Goal: Task Accomplishment & Management: Manage account settings

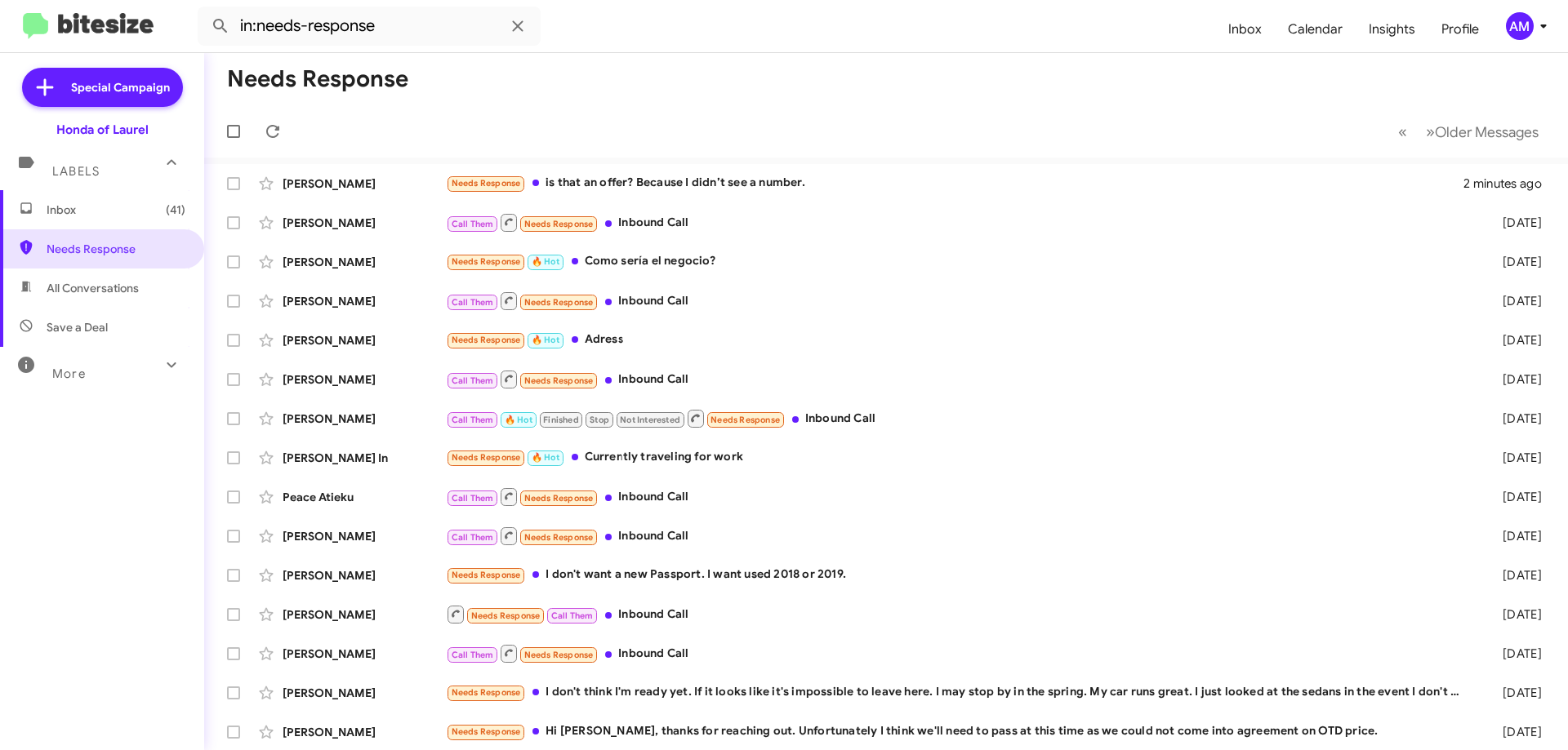
click at [1525, 25] on div "AM" at bounding box center [1519, 26] width 27 height 27
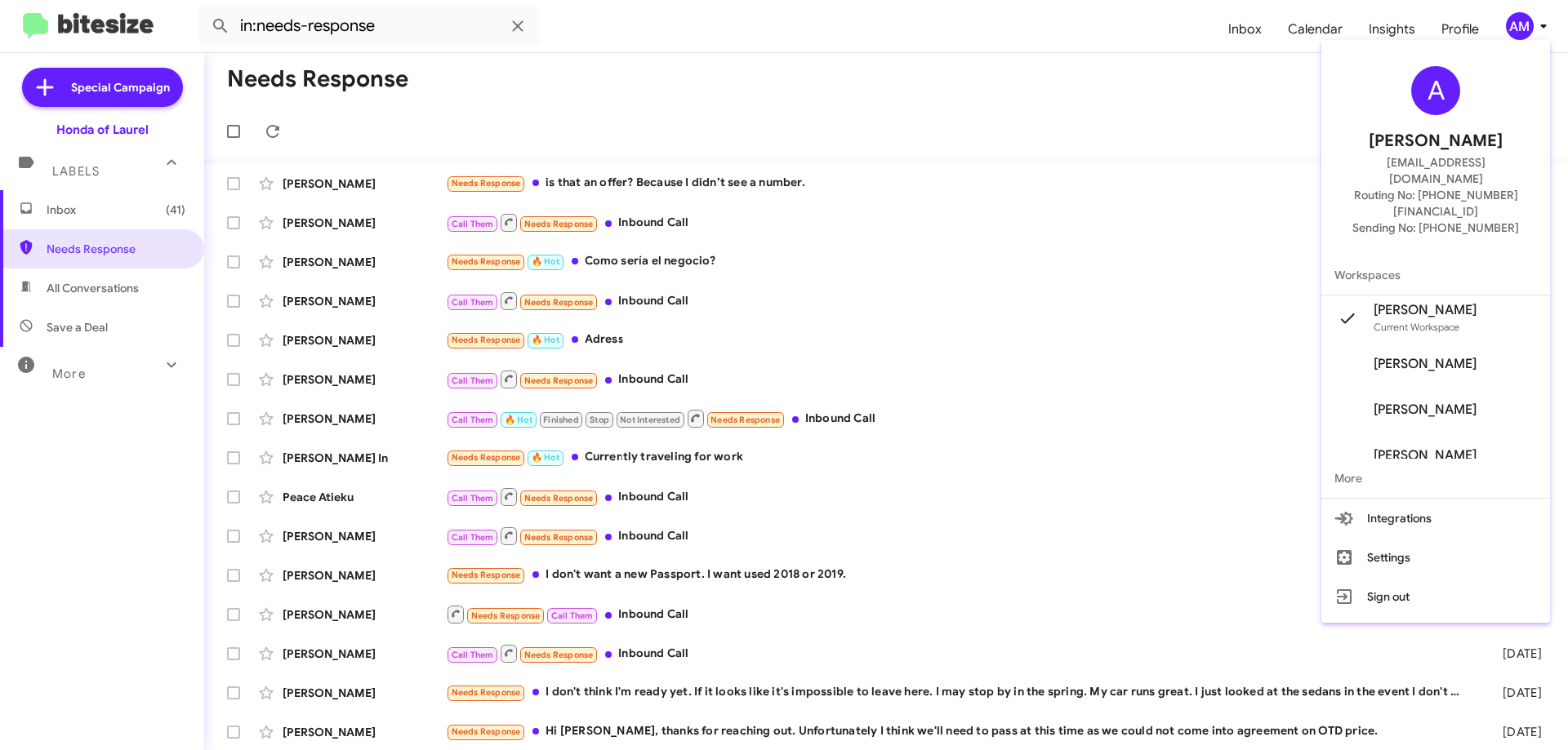
click at [1466, 34] on div at bounding box center [784, 375] width 1568 height 750
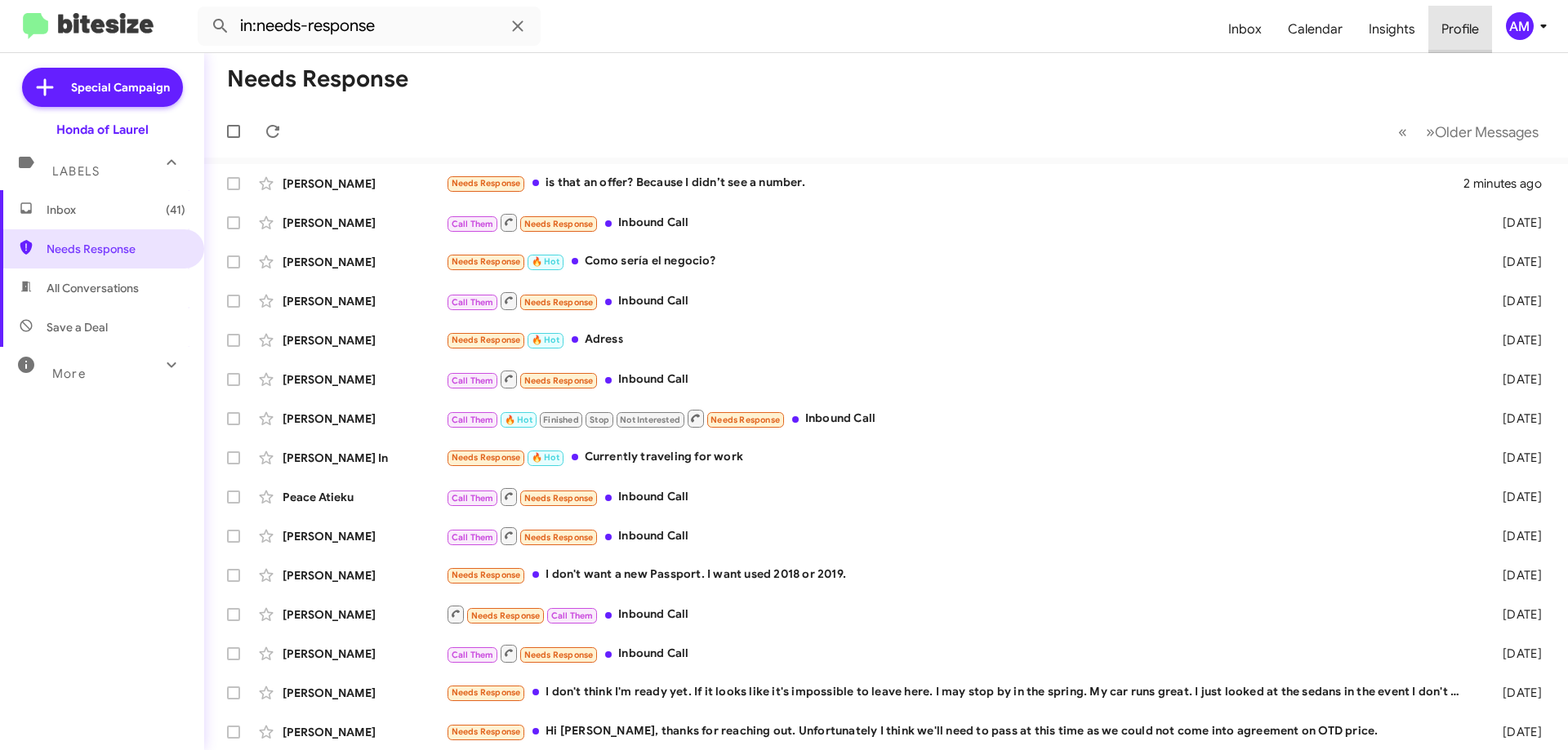
click at [1461, 23] on span "Profile" at bounding box center [1460, 29] width 64 height 47
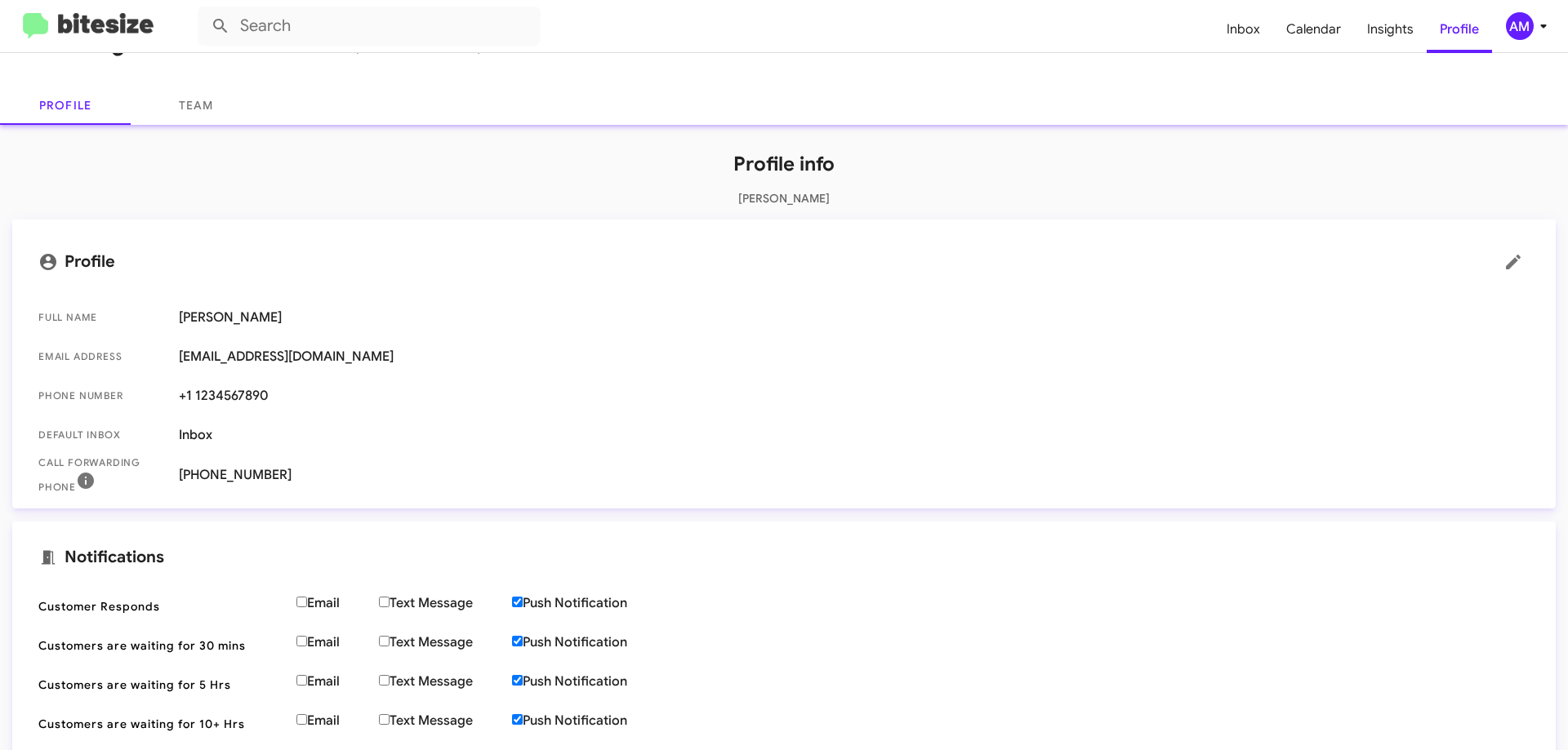
scroll to position [82, 0]
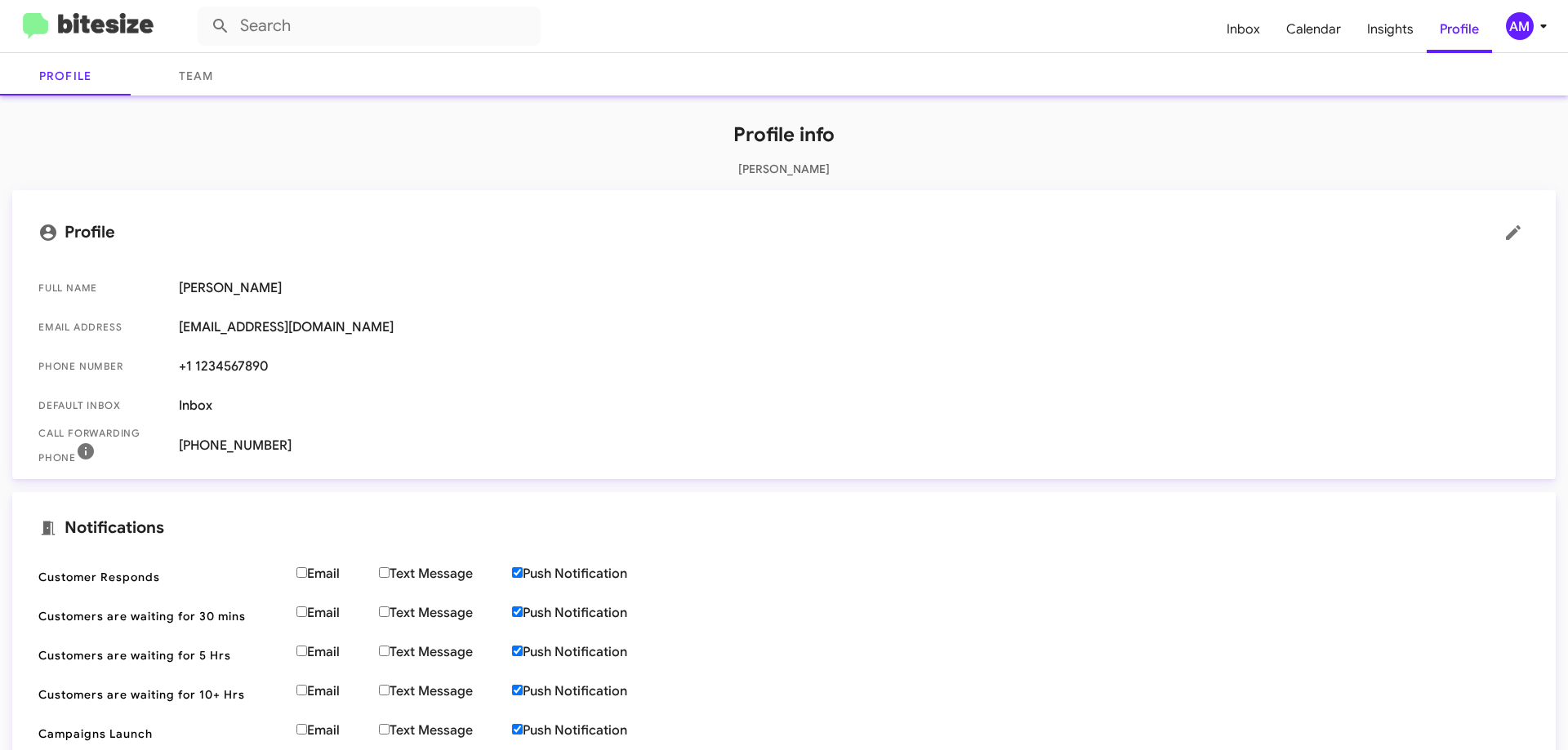
click at [251, 453] on span "+1 (301) 974-3983" at bounding box center [854, 445] width 1350 height 17
click at [267, 438] on span "+1 (301) 974-3983" at bounding box center [854, 445] width 1350 height 17
click at [148, 435] on span "Call Forwarding Phone" at bounding box center [102, 445] width 127 height 41
click at [1504, 231] on icon at bounding box center [1513, 232] width 20 height 20
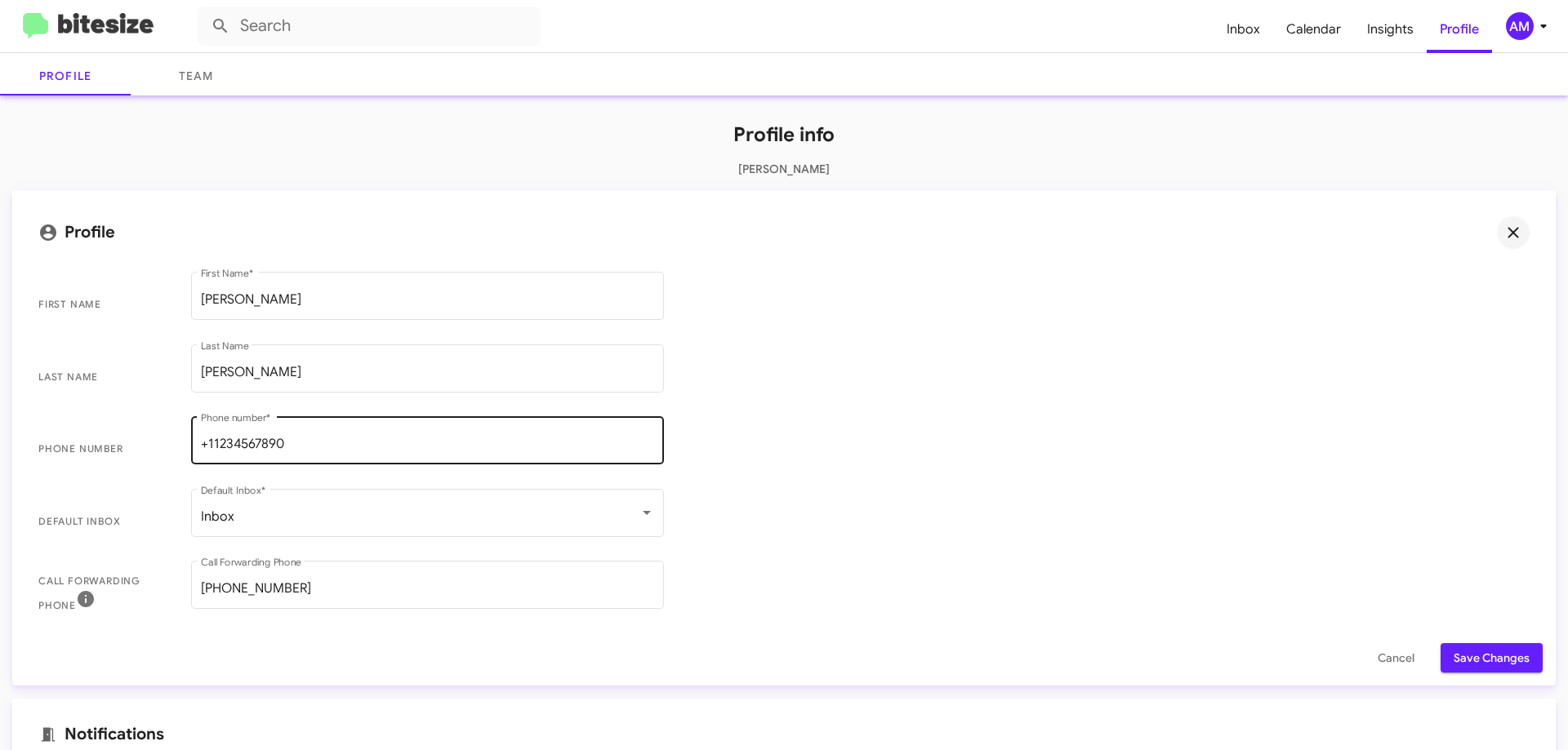
scroll to position [1, 0]
click at [1504, 229] on icon at bounding box center [1513, 232] width 20 height 20
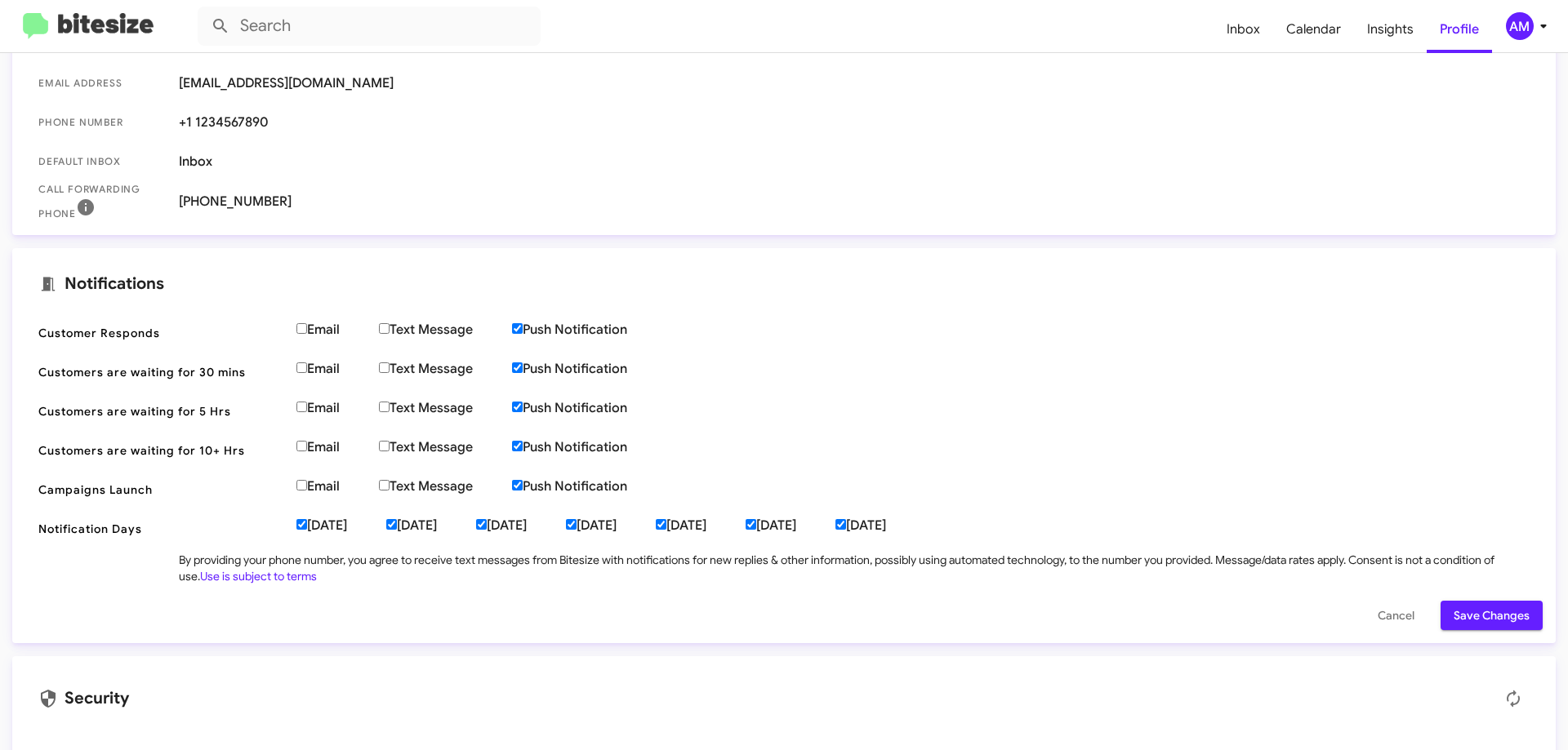
scroll to position [326, 0]
click at [107, 32] on img at bounding box center [88, 26] width 131 height 27
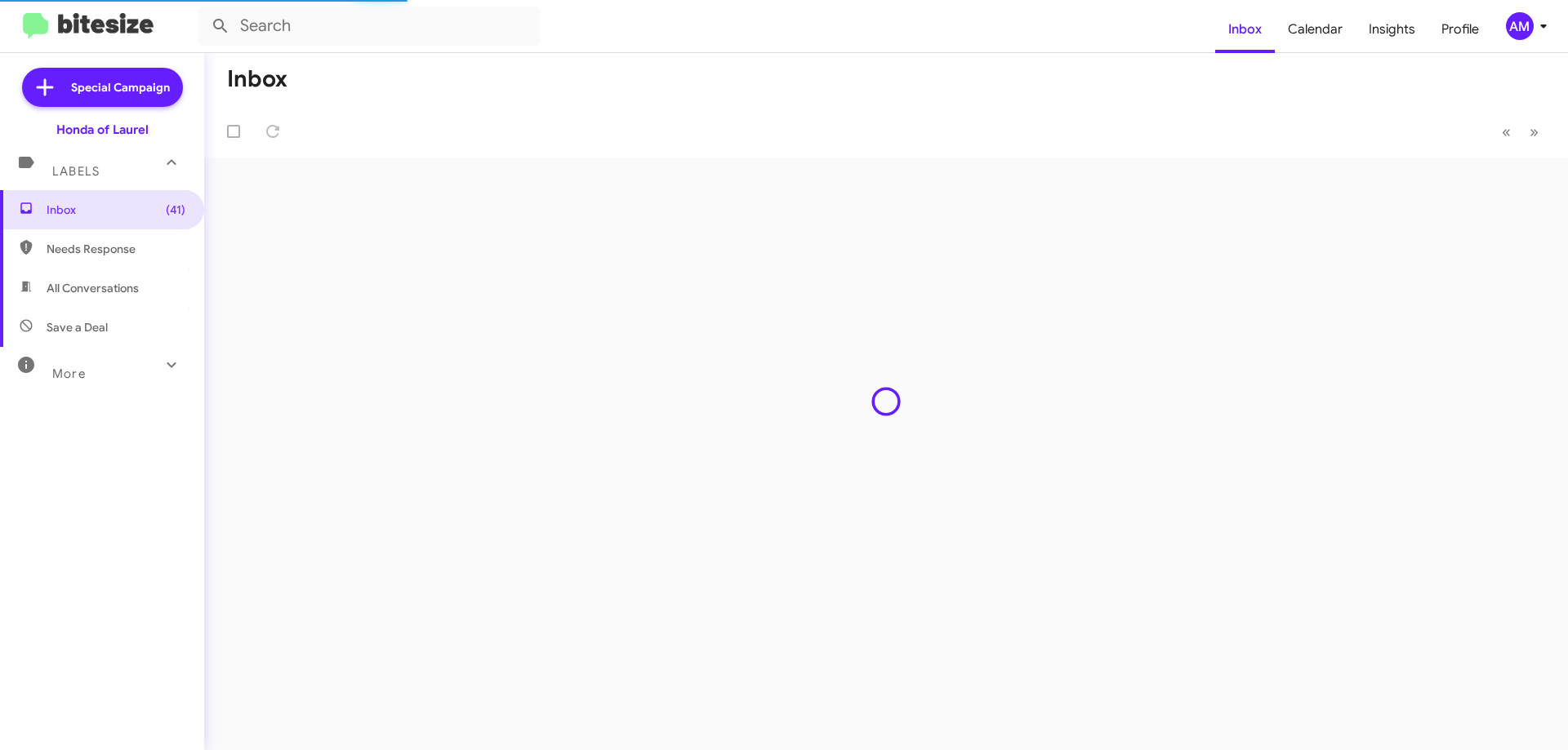
click at [128, 332] on span "Save a Deal" at bounding box center [102, 327] width 204 height 39
type input "in:not-interested"
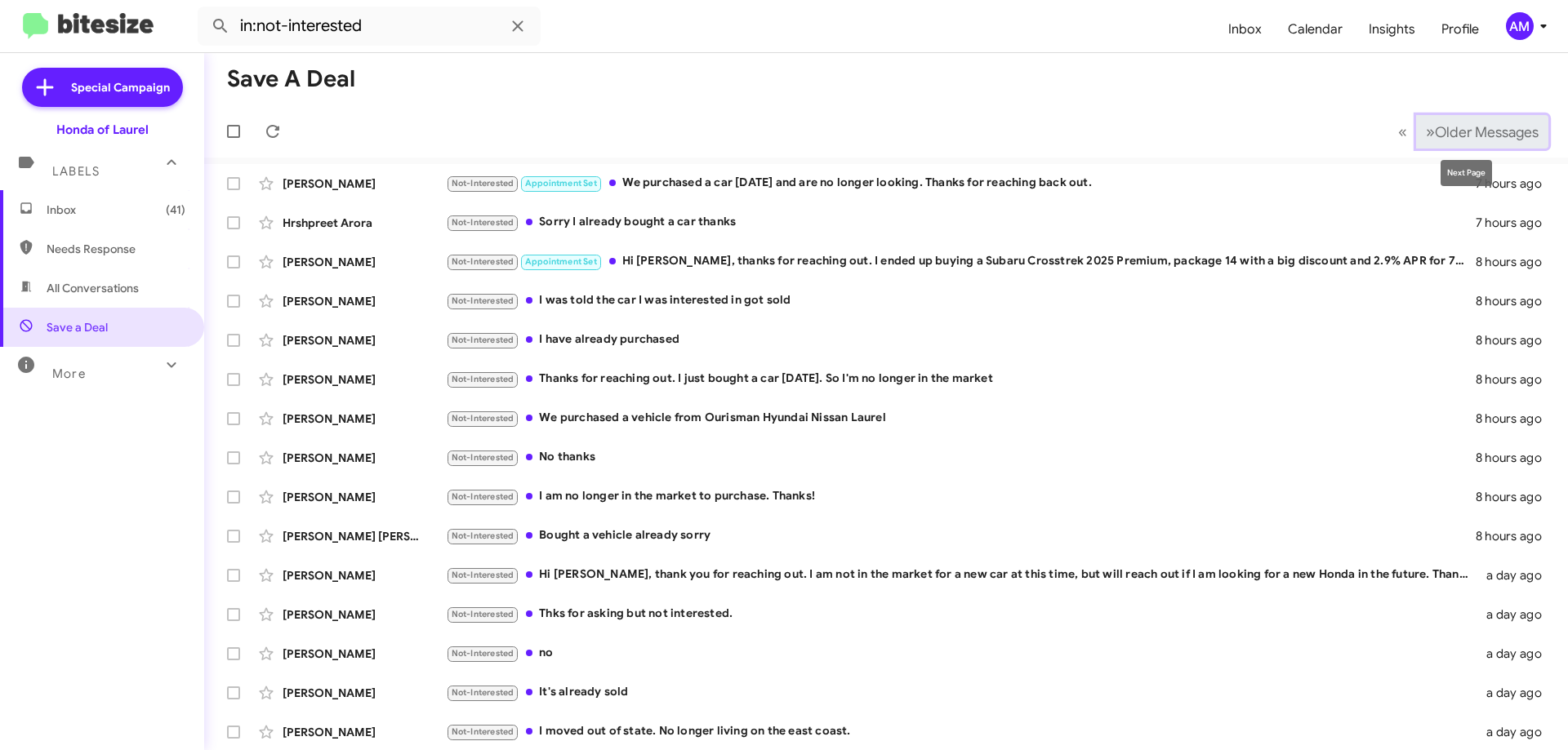
click at [1425, 126] on span "»" at bounding box center [1429, 132] width 9 height 21
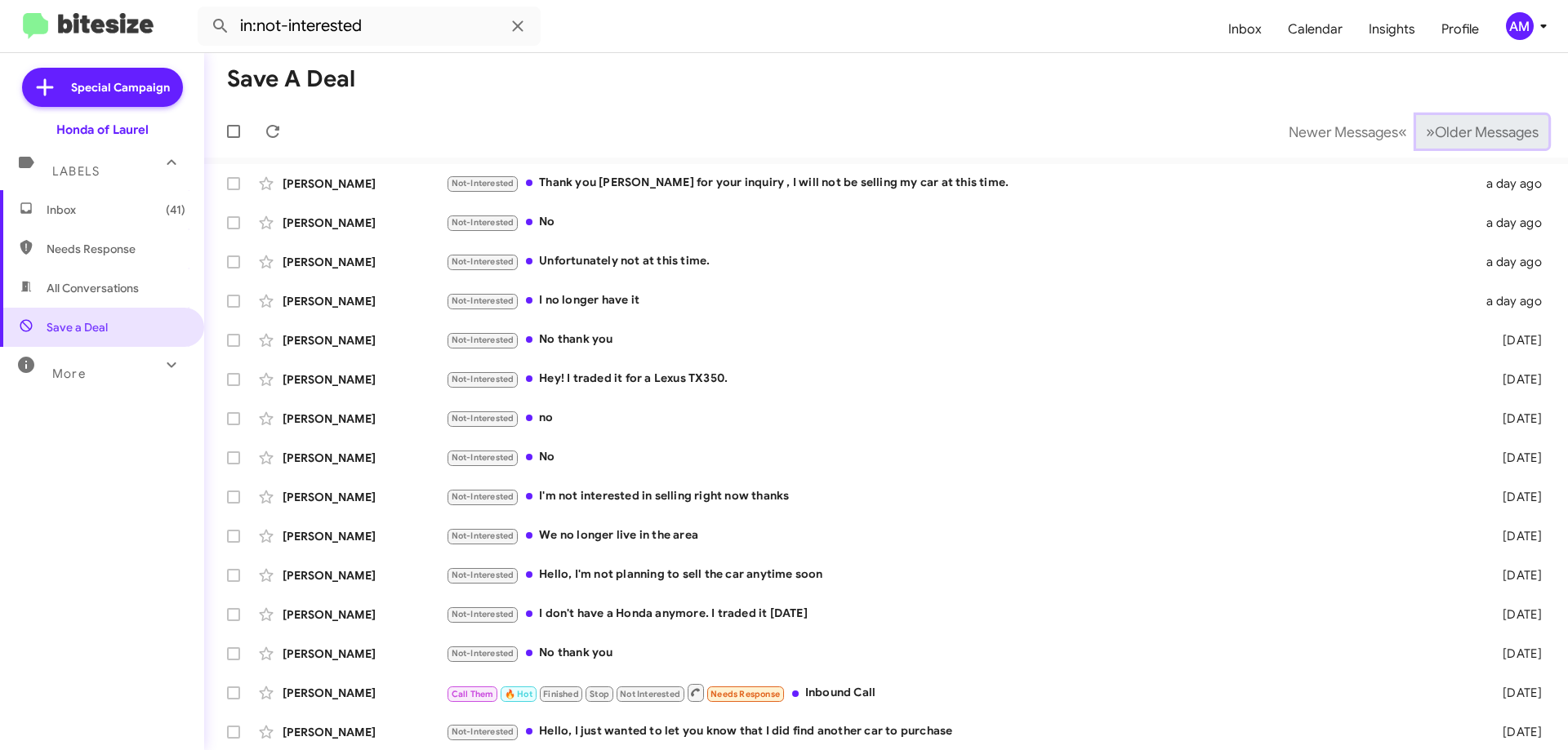
click at [1425, 135] on span "»" at bounding box center [1429, 132] width 9 height 21
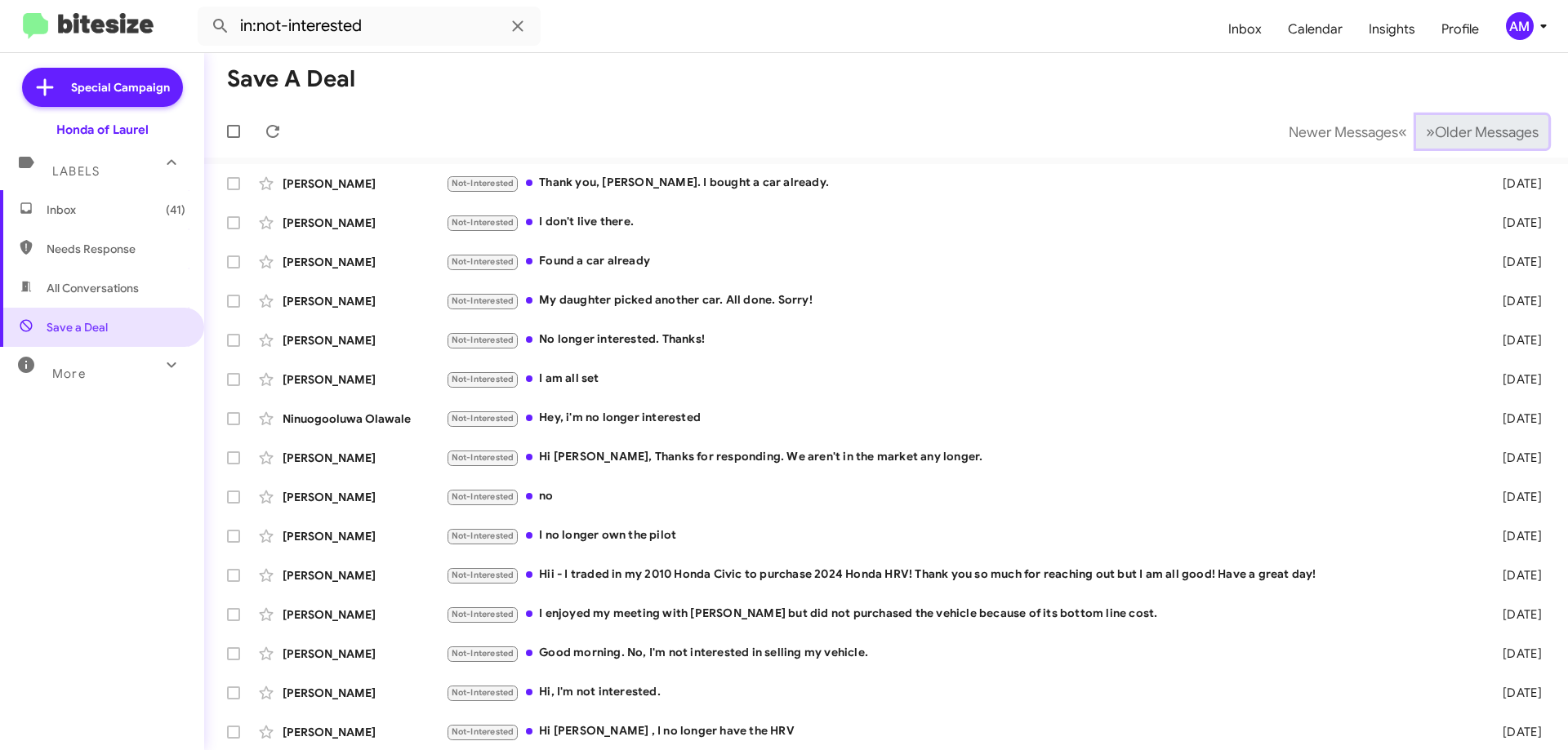
click at [1425, 135] on span "»" at bounding box center [1429, 132] width 9 height 21
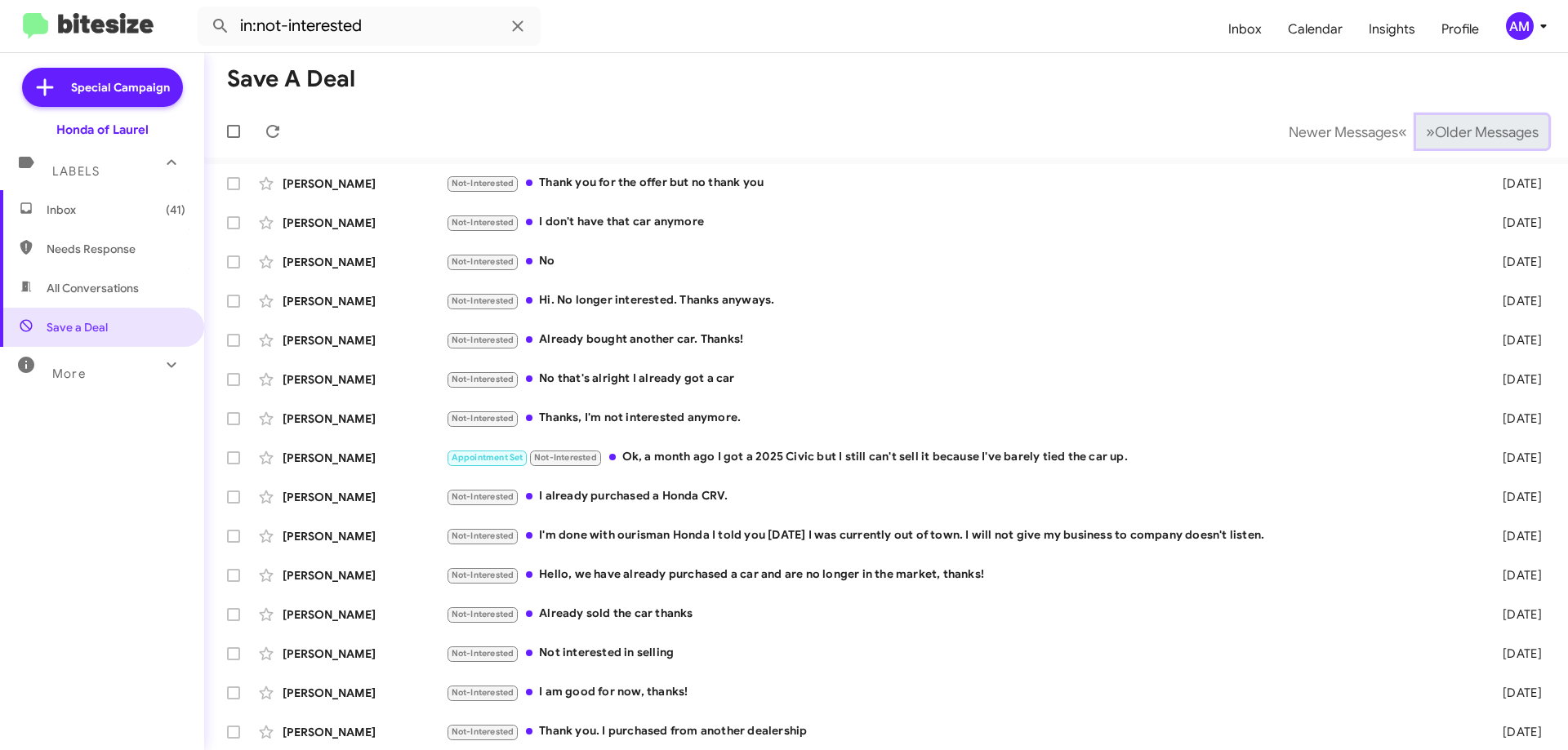
click at [1425, 135] on span "»" at bounding box center [1429, 132] width 9 height 21
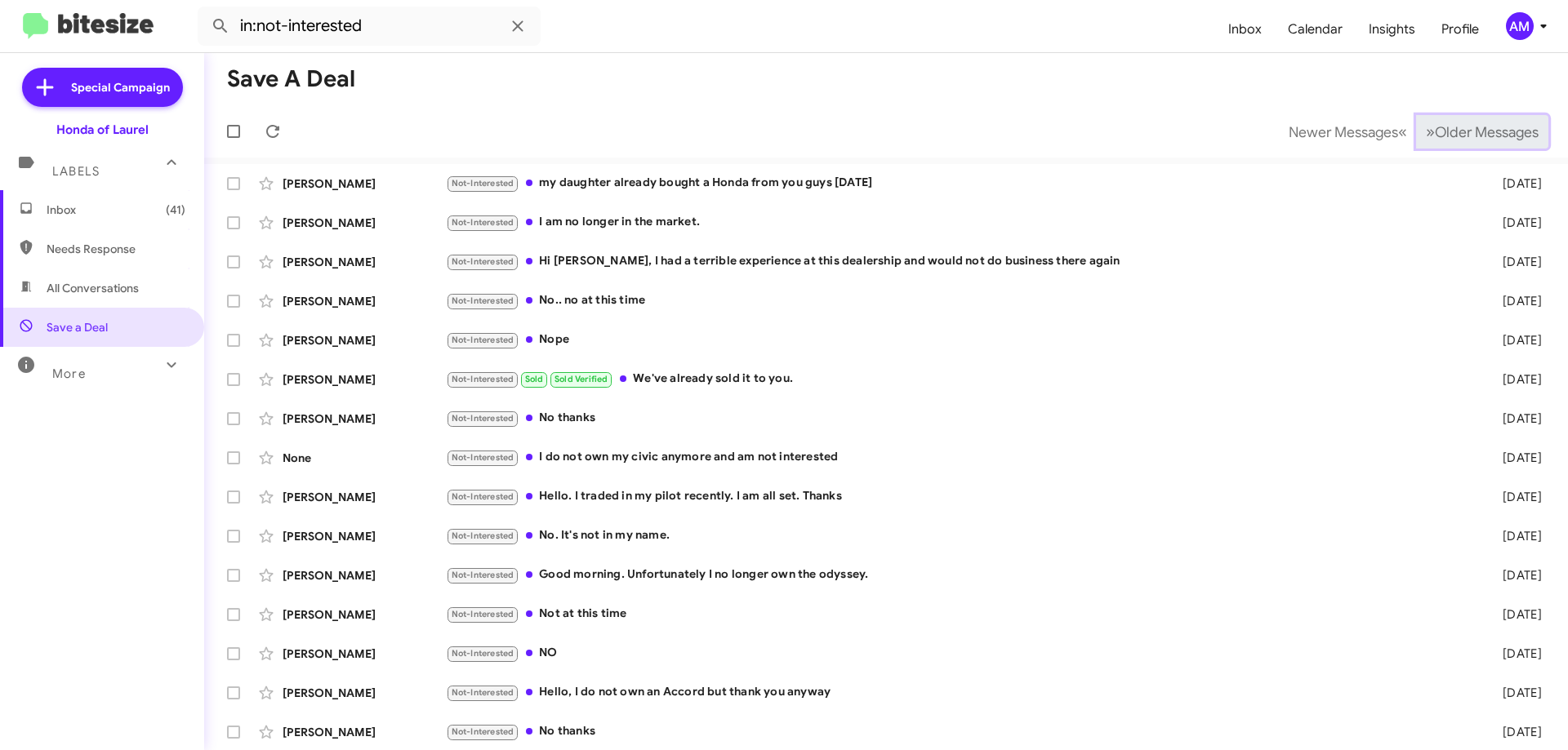
click at [1434, 132] on span "Older Messages" at bounding box center [1486, 132] width 104 height 18
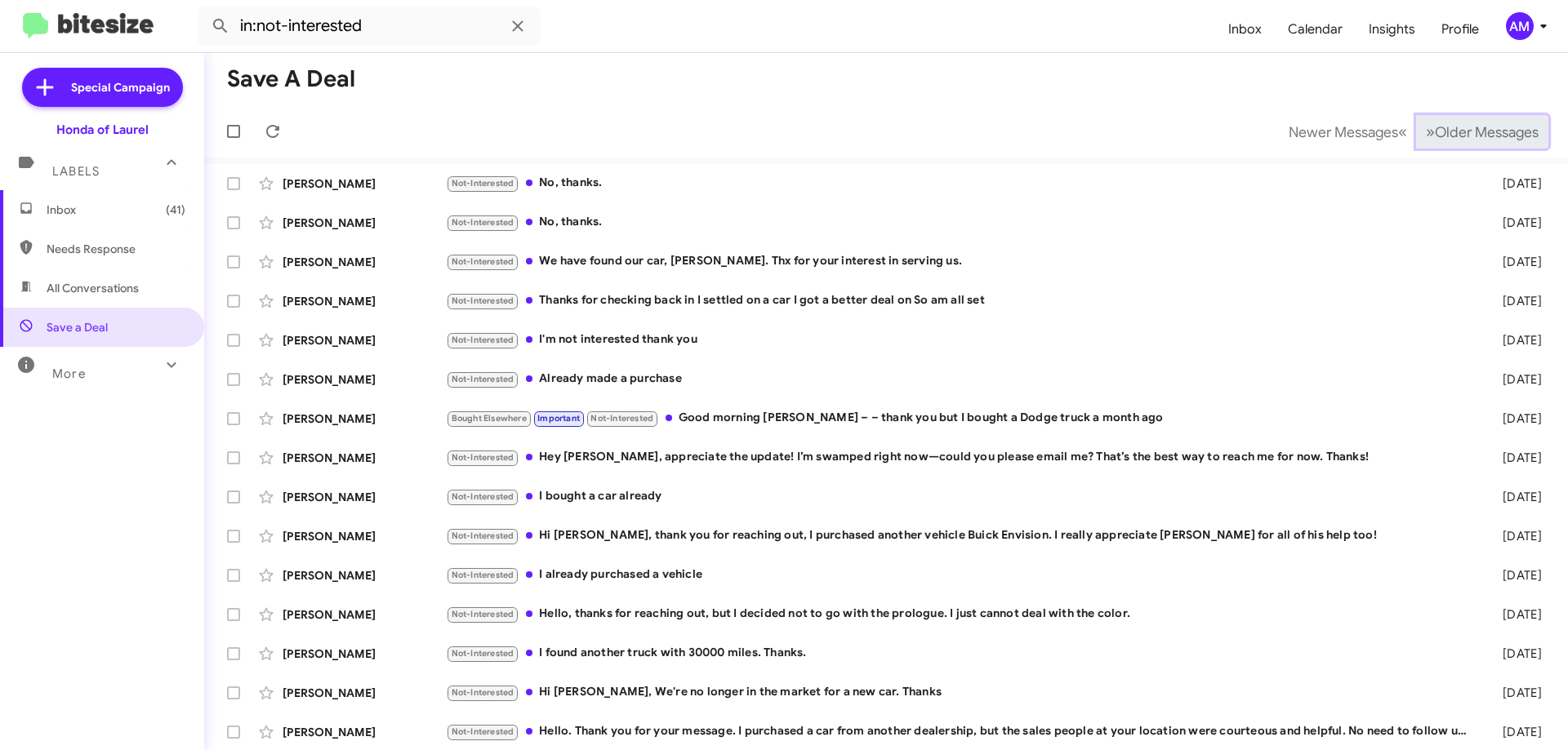
click at [1434, 125] on span "Older Messages" at bounding box center [1486, 132] width 104 height 18
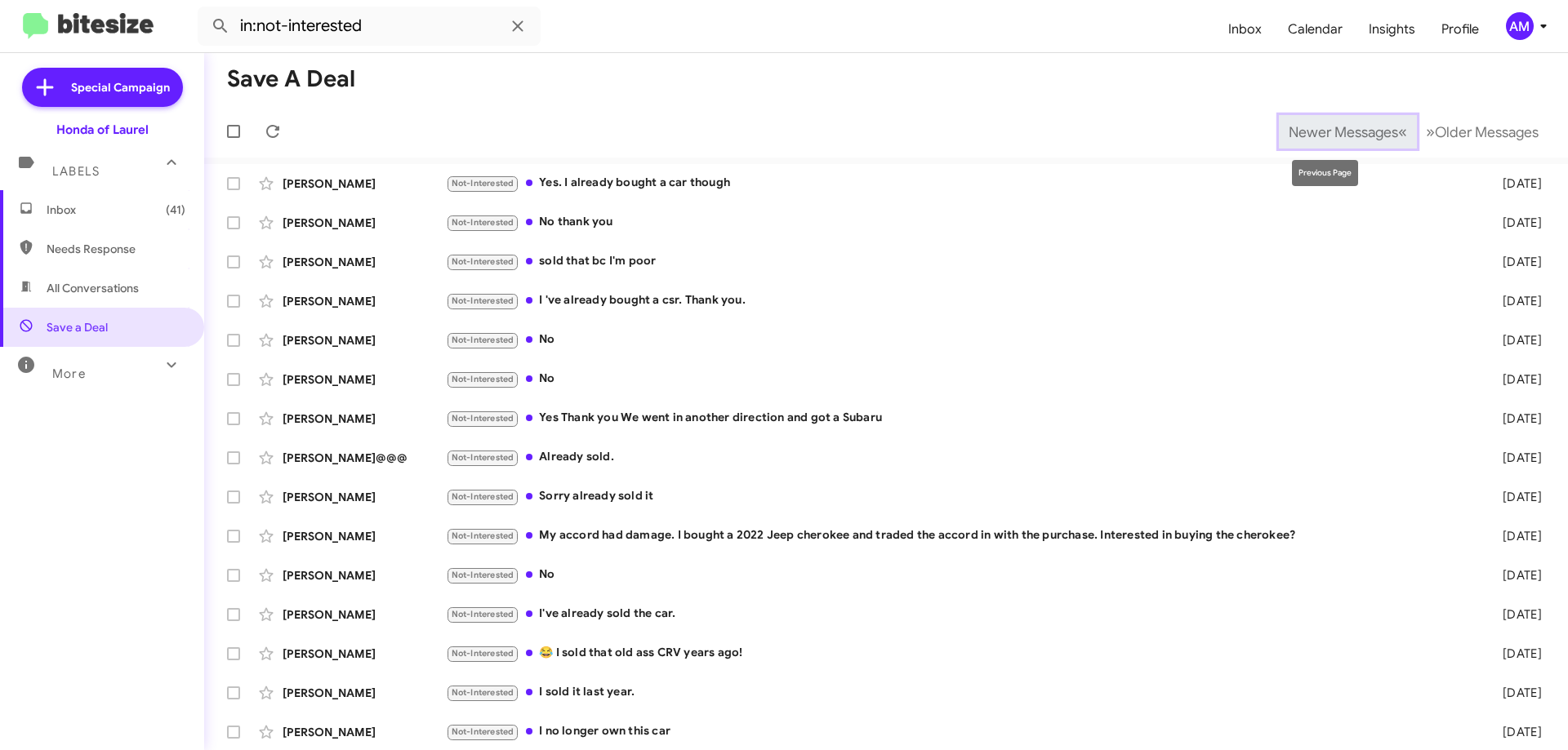
click at [1398, 129] on span "«" at bounding box center [1402, 132] width 9 height 21
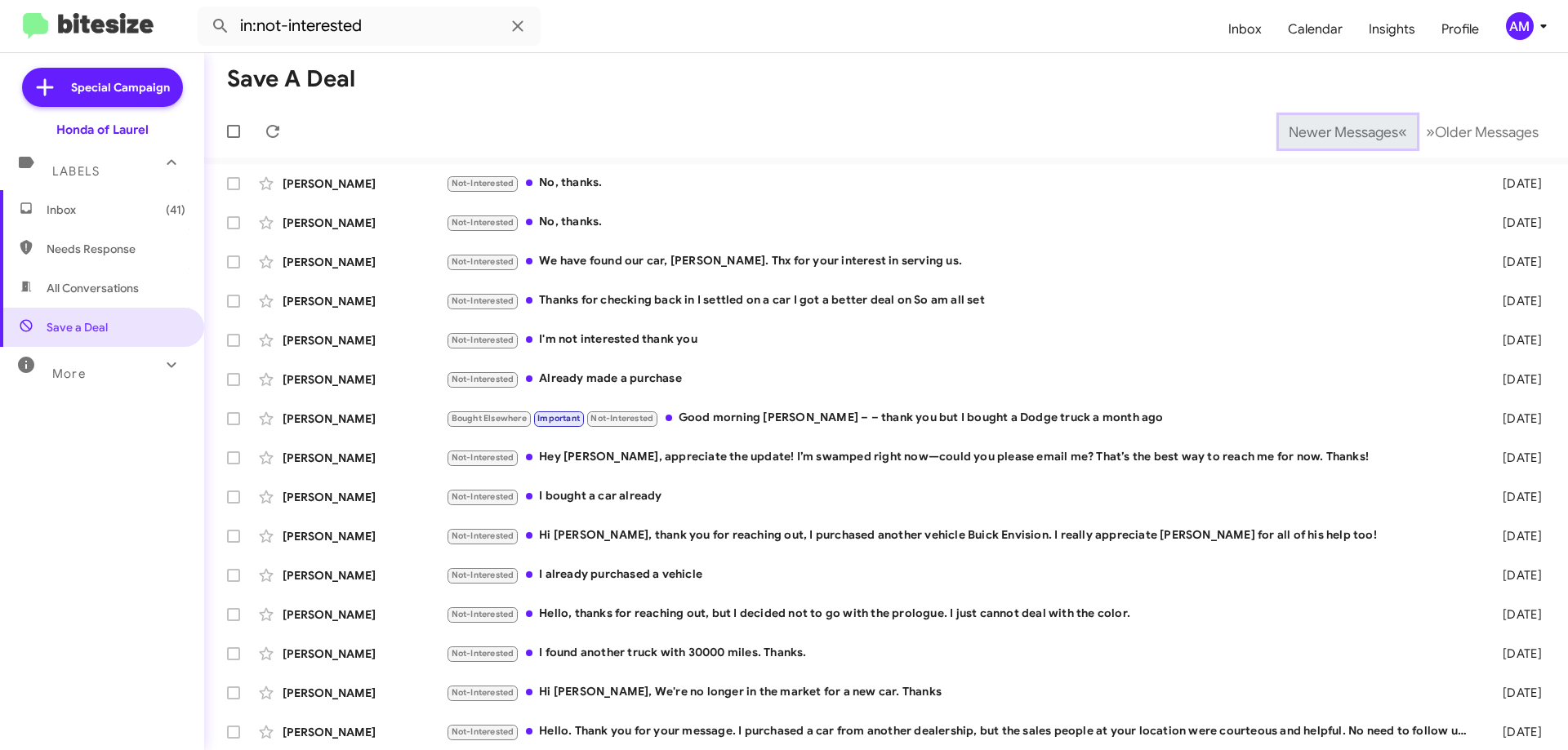
click at [1398, 129] on span "«" at bounding box center [1402, 132] width 9 height 21
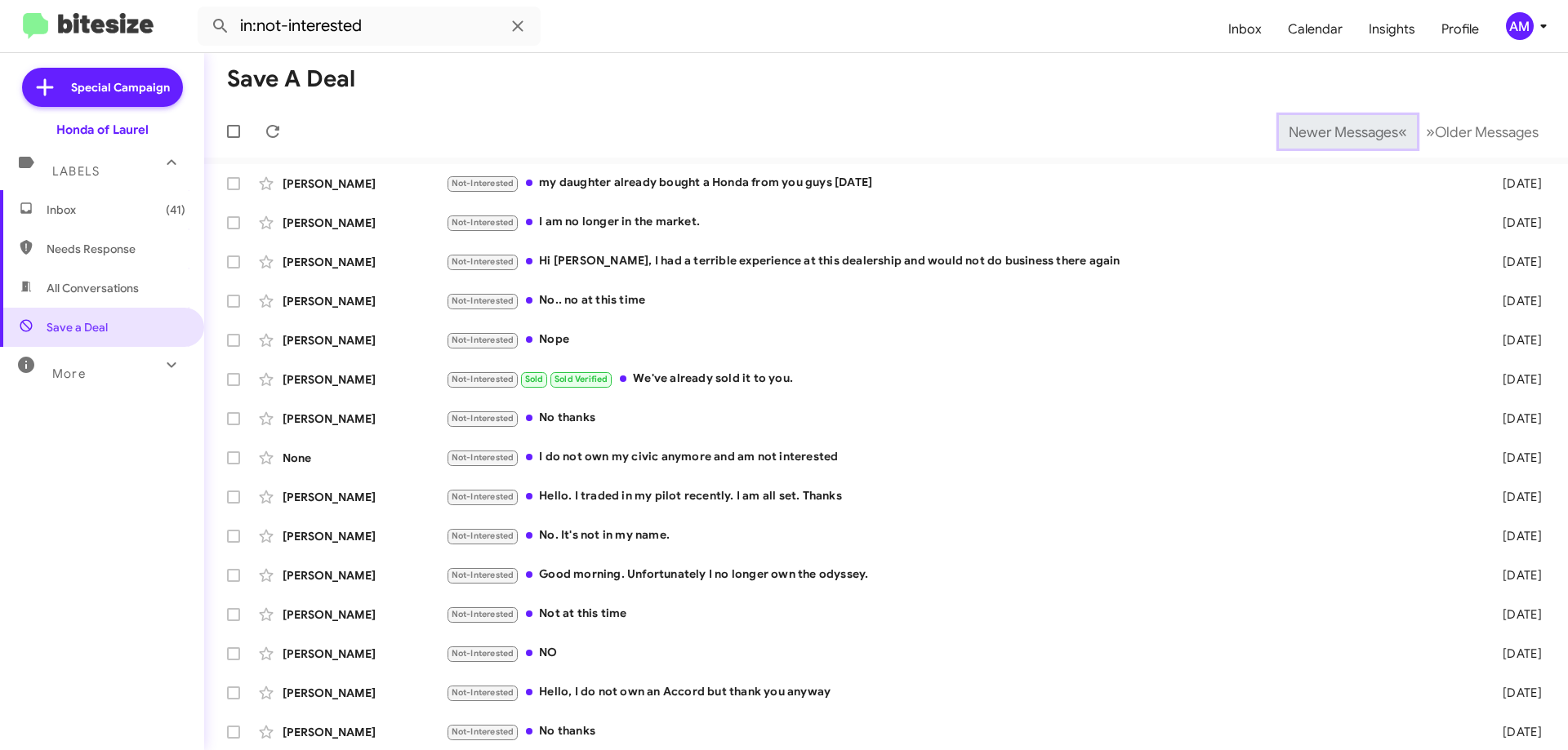
click at [1398, 129] on span "«" at bounding box center [1402, 132] width 9 height 21
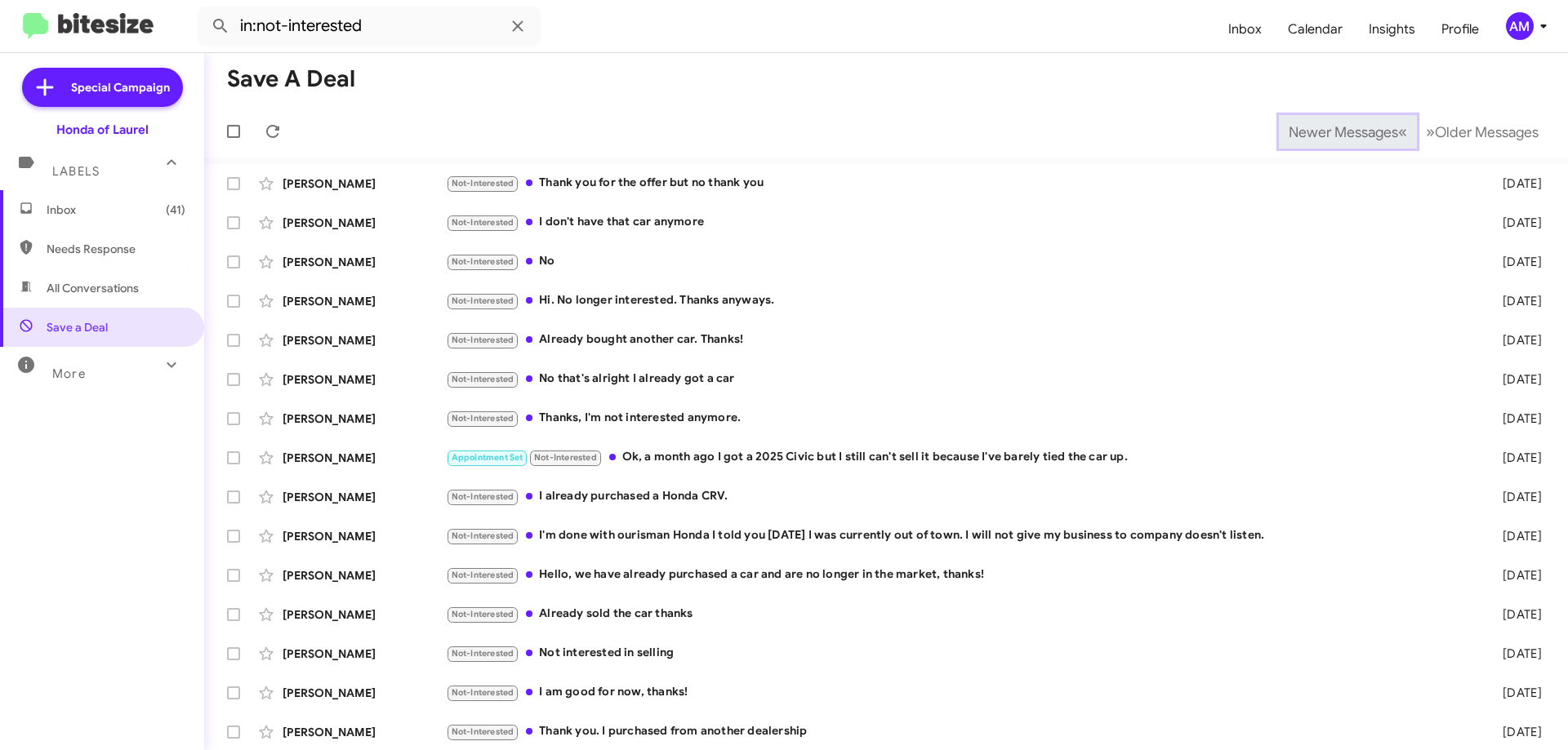
click at [1398, 129] on span "«" at bounding box center [1402, 132] width 9 height 21
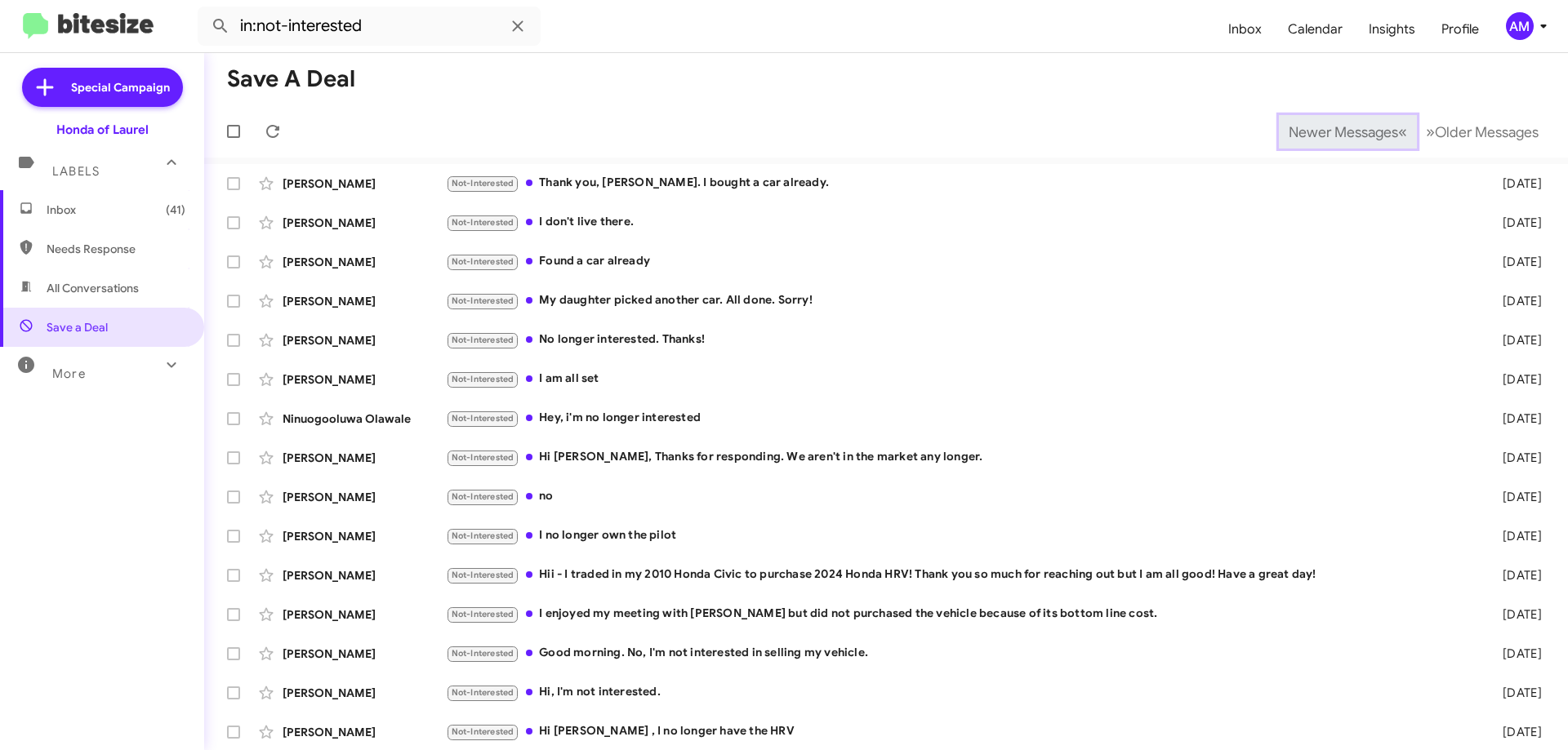
click at [1398, 129] on span "«" at bounding box center [1402, 132] width 9 height 21
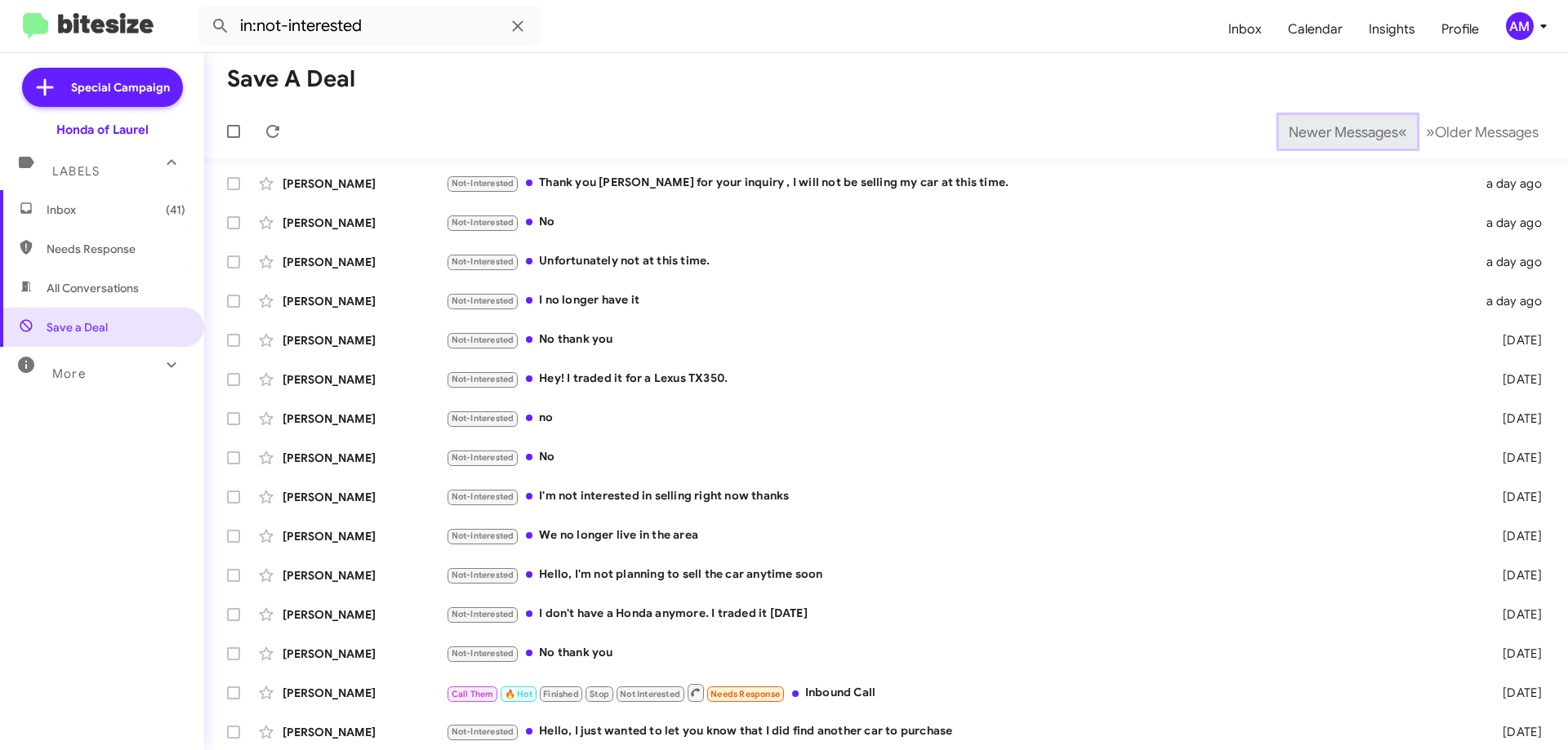
click at [1398, 129] on span "«" at bounding box center [1402, 132] width 9 height 21
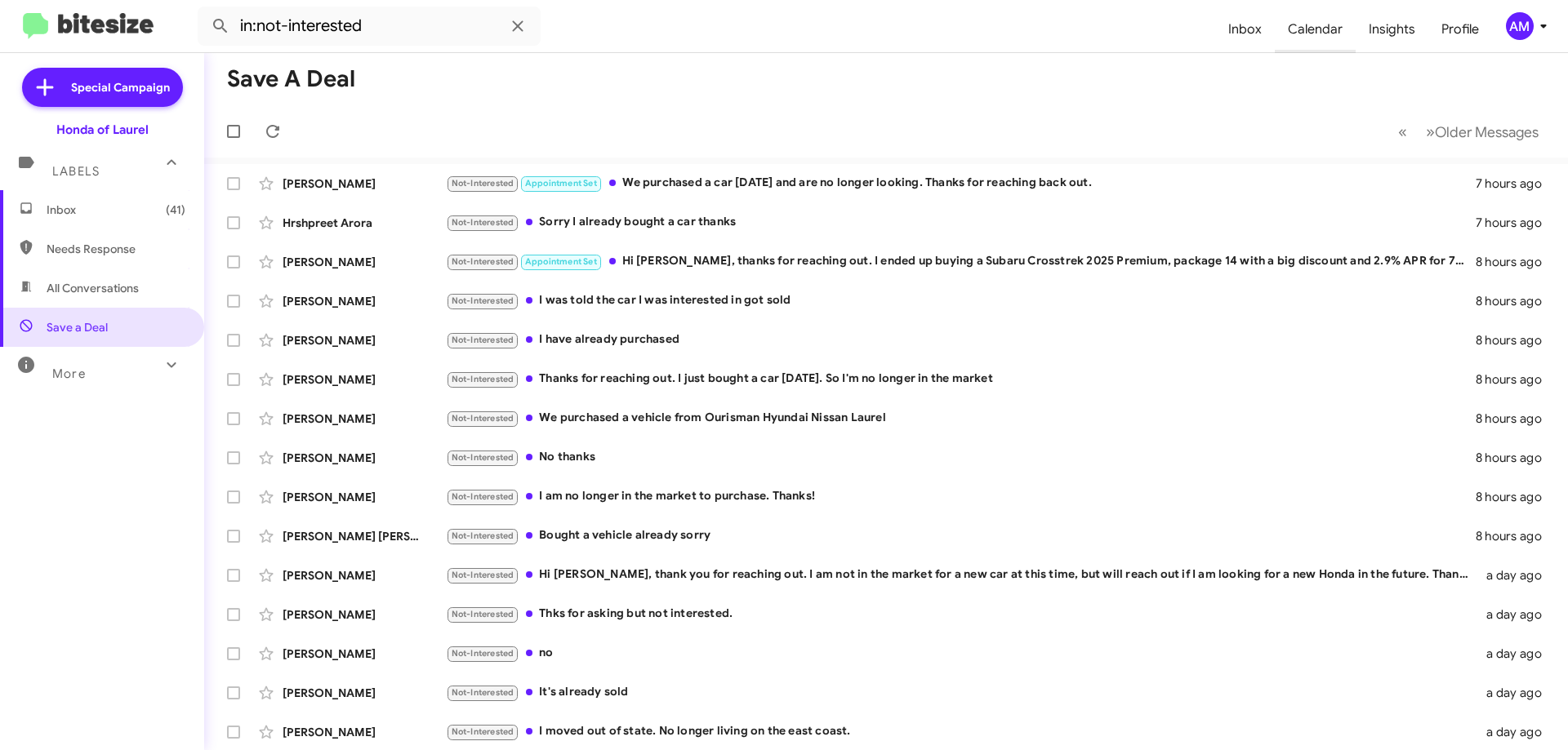
click at [1323, 27] on span "Calendar" at bounding box center [1315, 29] width 81 height 47
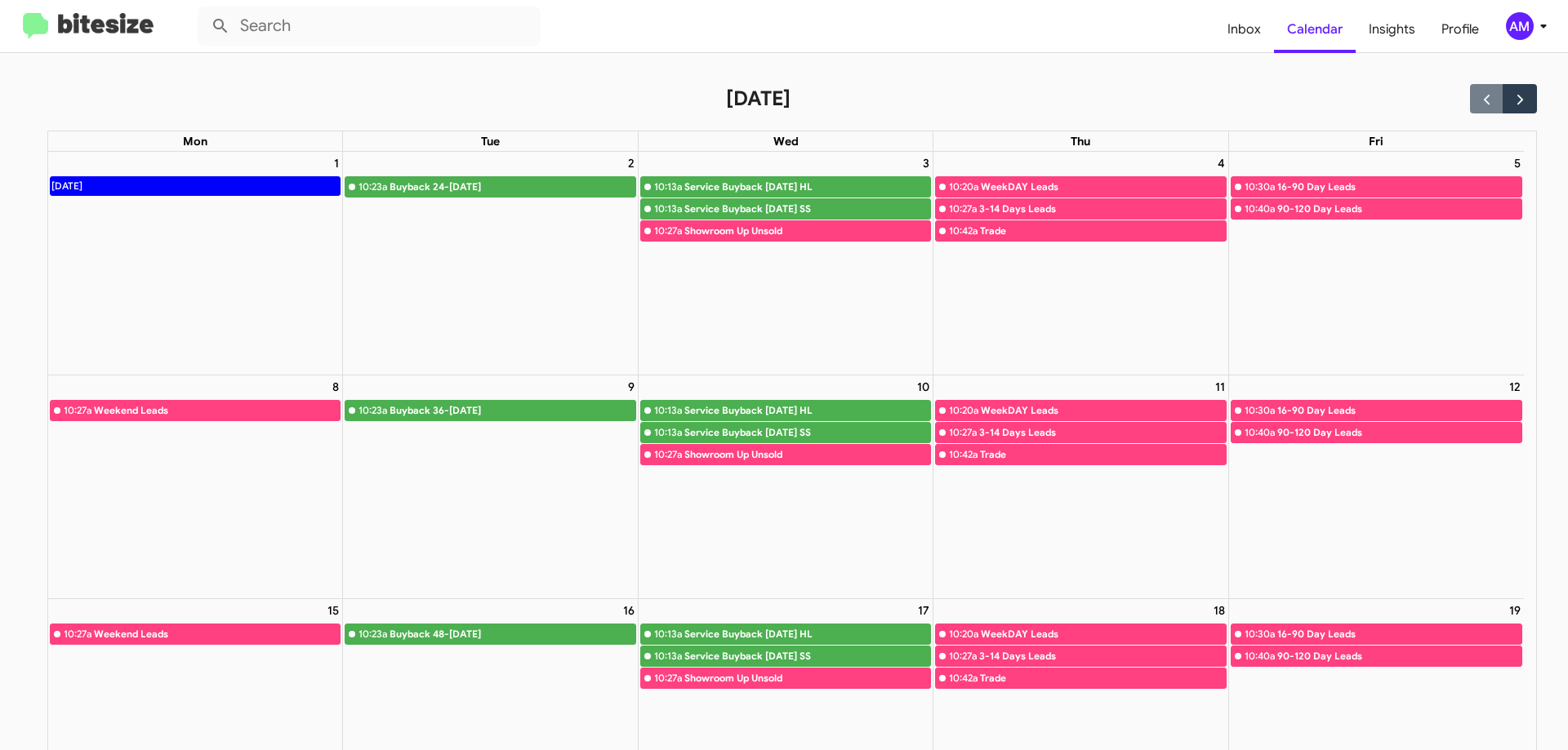
click at [75, 26] on img at bounding box center [88, 26] width 131 height 27
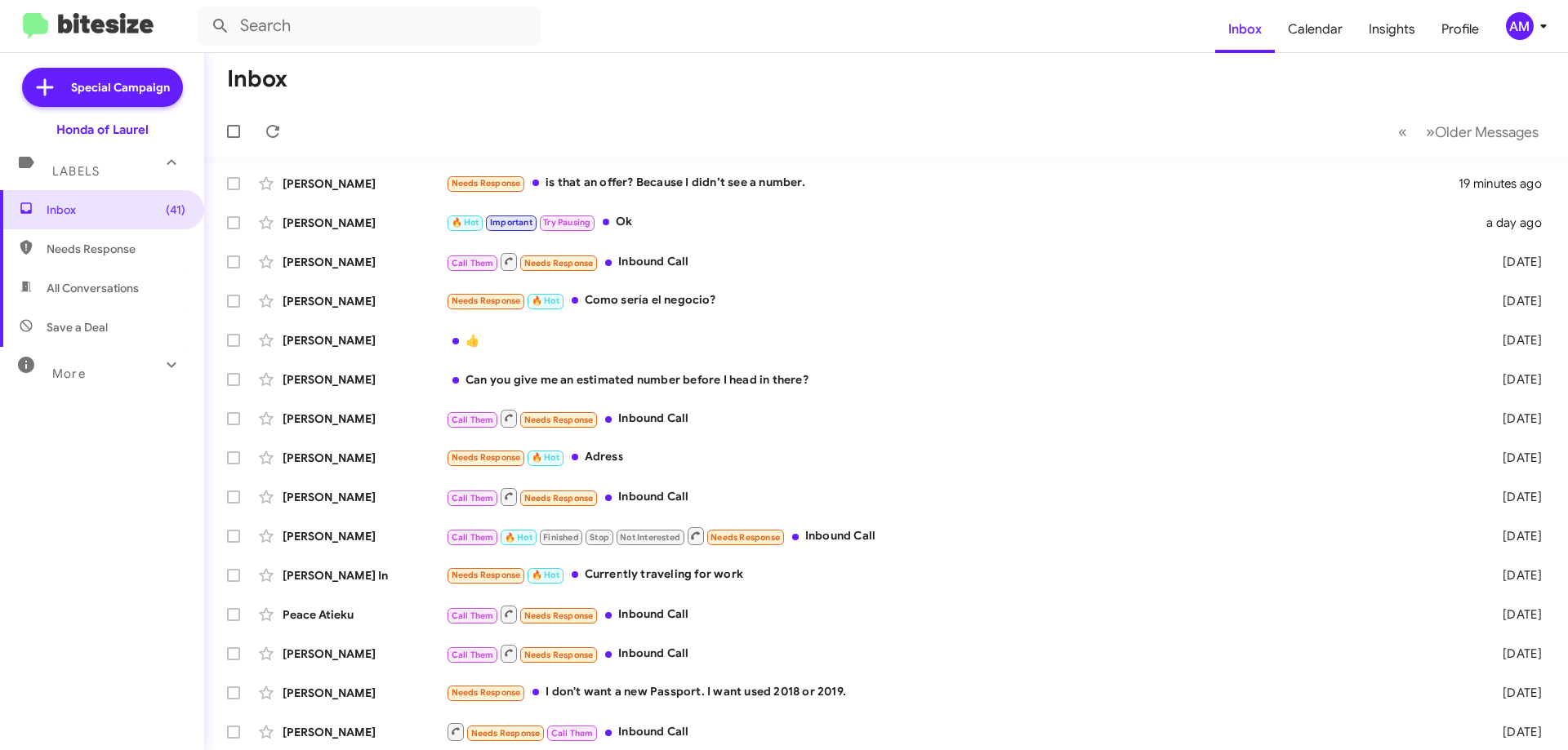
click at [106, 254] on span "Needs Response" at bounding box center [116, 249] width 139 height 17
type input "in:needs-response"
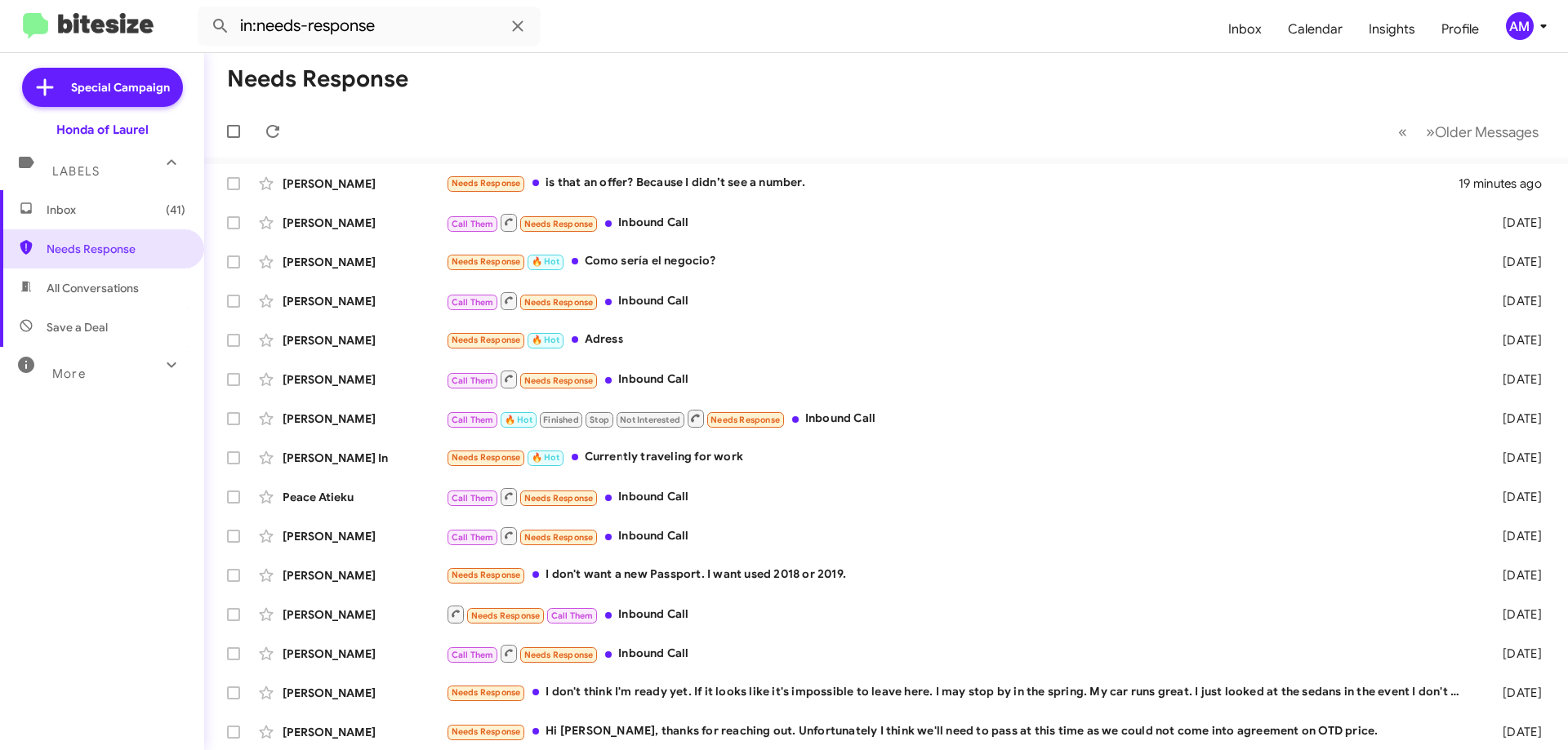
click at [104, 217] on span "Inbox (41)" at bounding box center [116, 209] width 139 height 17
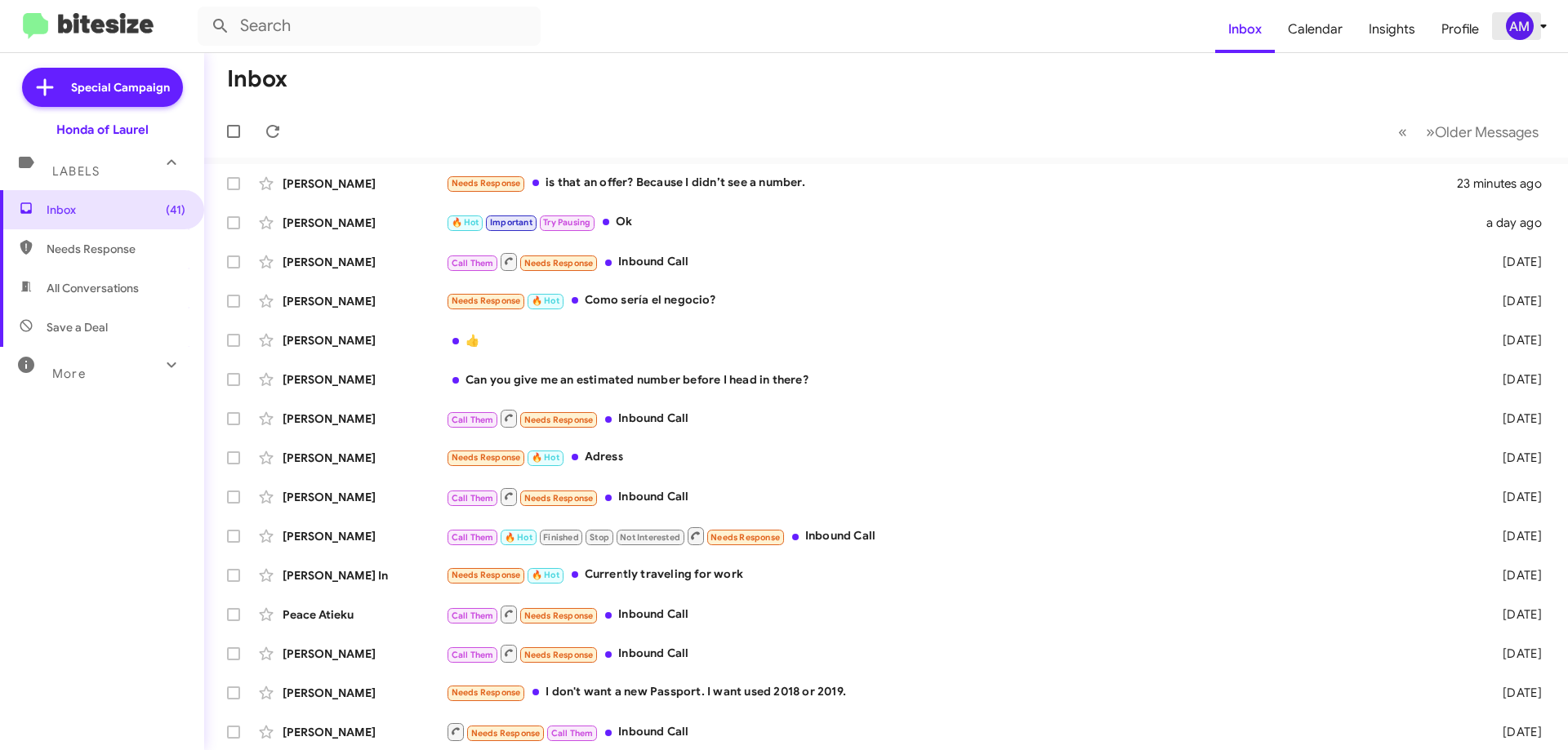
click at [1527, 24] on div "AM" at bounding box center [1519, 26] width 27 height 27
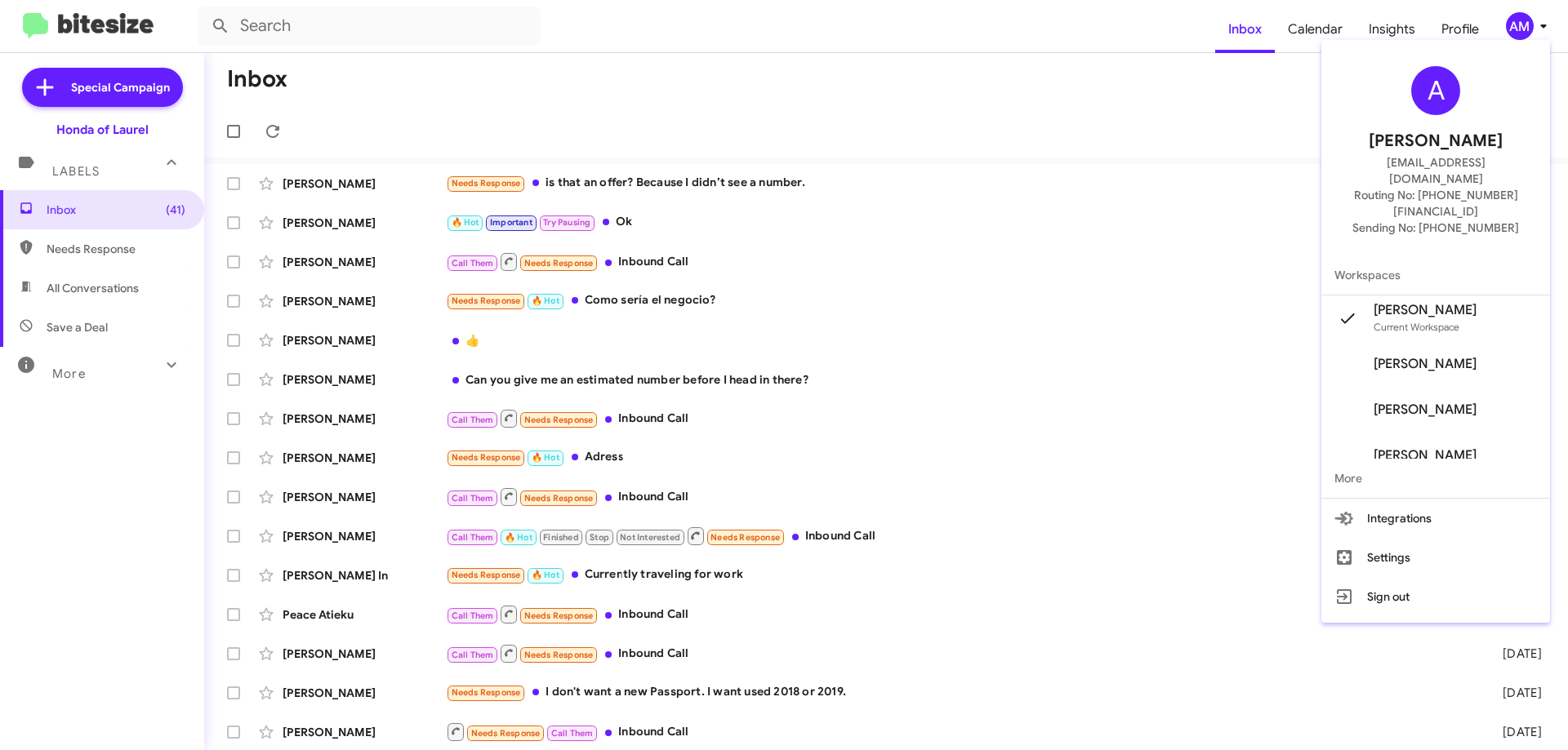
click at [1459, 24] on div at bounding box center [784, 375] width 1568 height 750
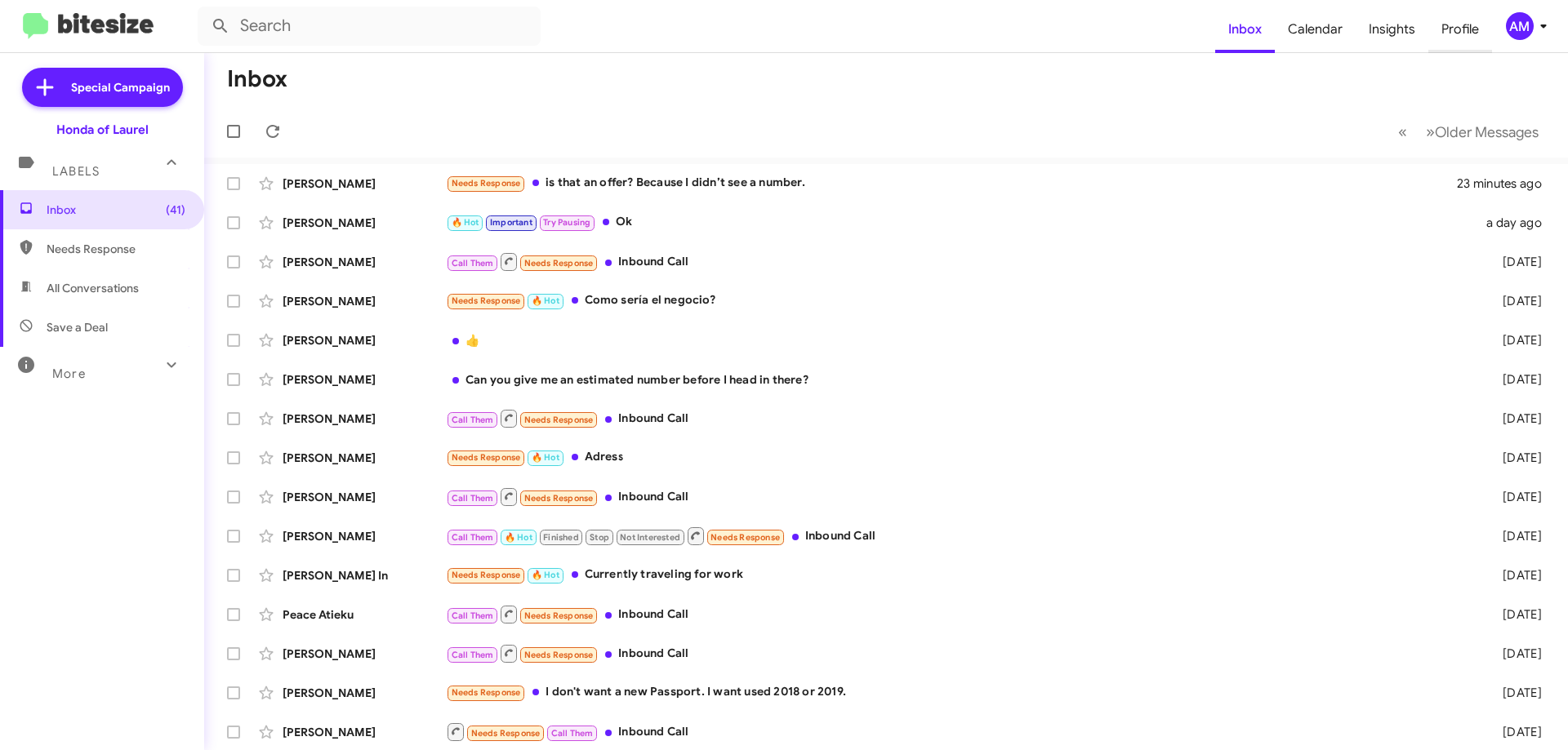
click at [1460, 27] on span "Profile" at bounding box center [1460, 29] width 64 height 47
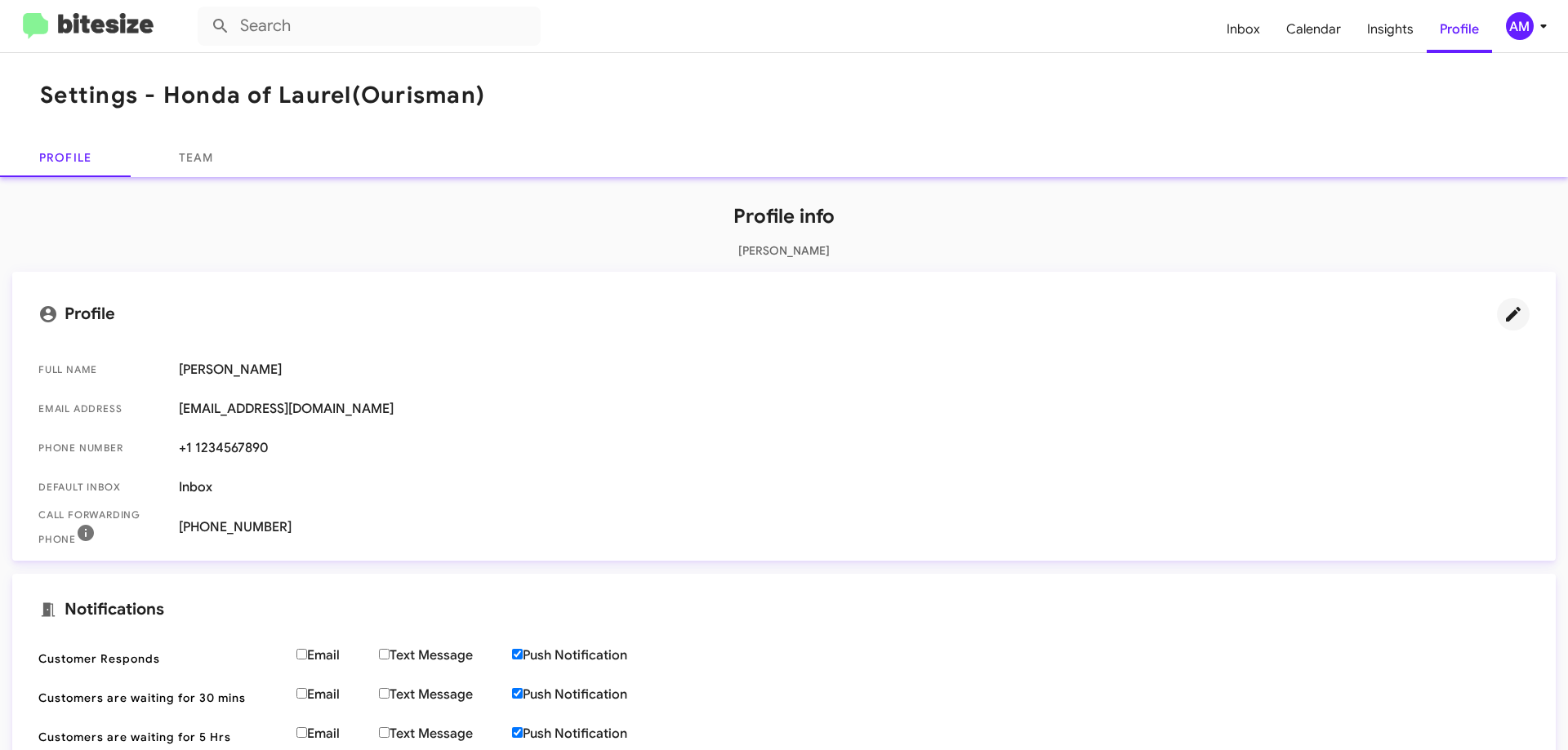
click at [1504, 312] on icon at bounding box center [1513, 314] width 20 height 20
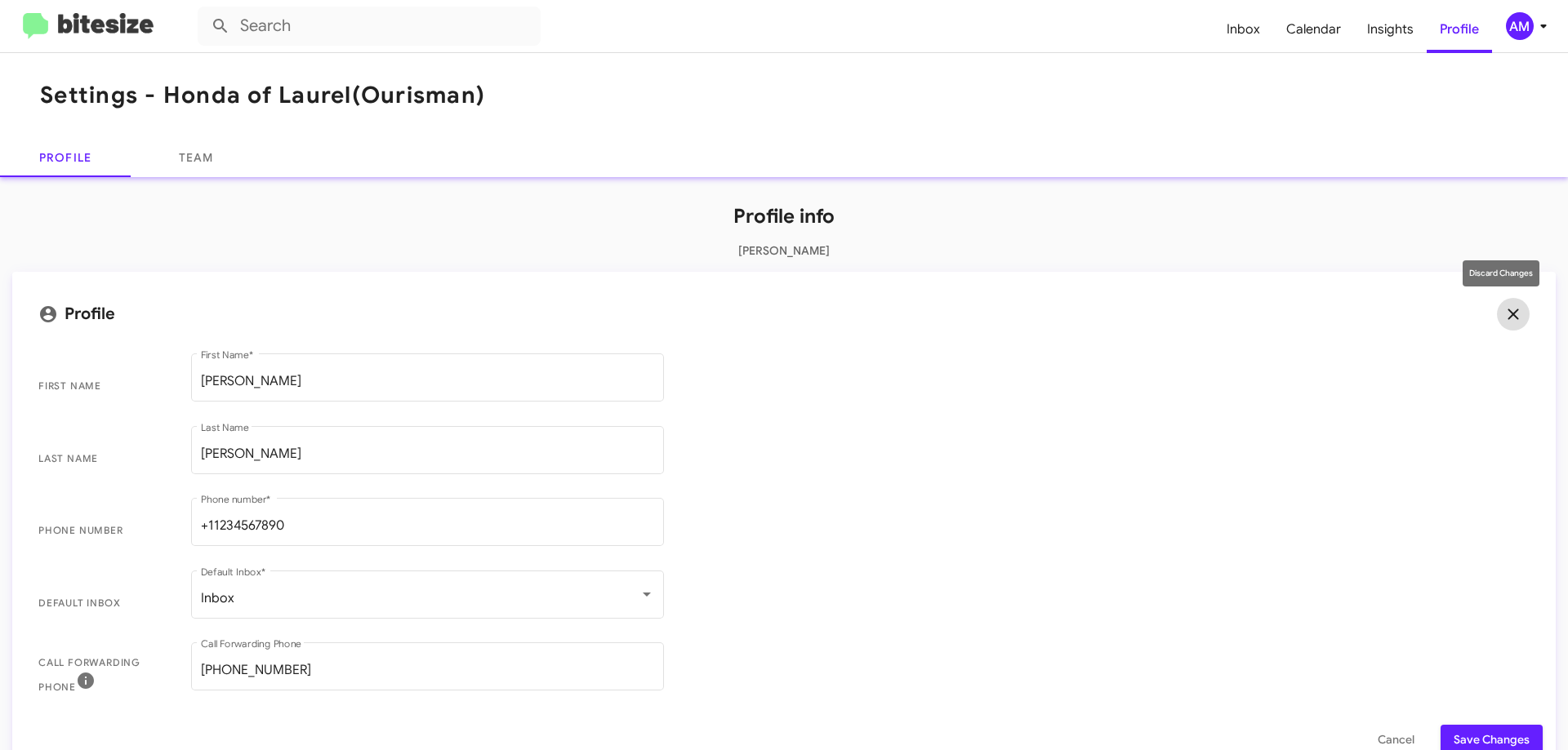
click at [1507, 313] on icon at bounding box center [1512, 313] width 11 height 11
